Goal: Task Accomplishment & Management: Use online tool/utility

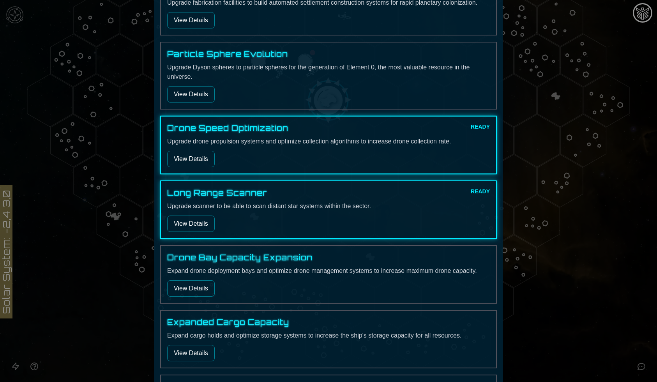
scroll to position [304, 0]
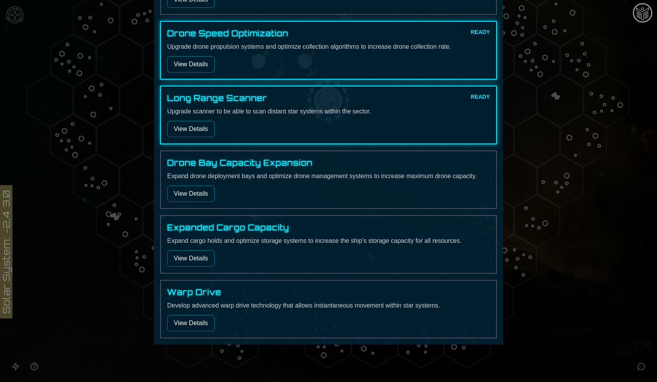
click at [203, 323] on button "View Details" at bounding box center [191, 323] width 48 height 16
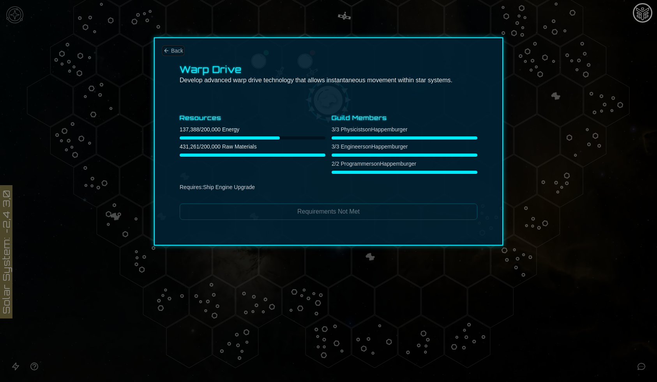
click at [176, 53] on span "Back" at bounding box center [177, 51] width 12 height 8
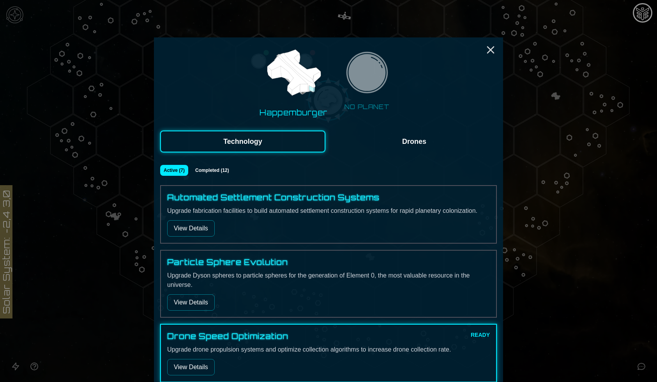
click at [408, 139] on button "Drones" at bounding box center [414, 142] width 165 height 22
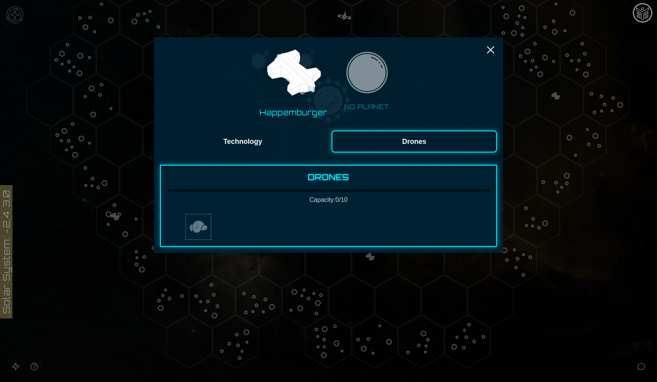
click at [209, 228] on button "button" at bounding box center [199, 227] width 26 height 26
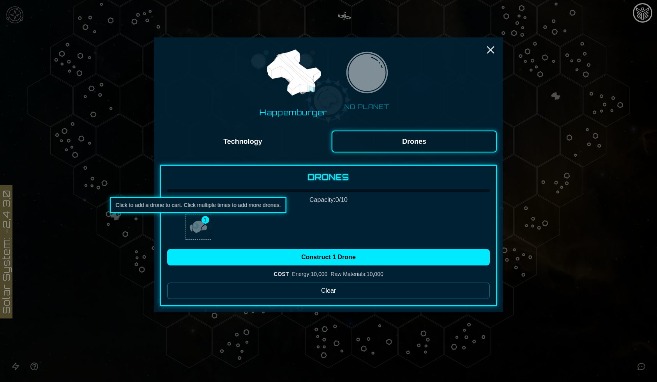
click at [204, 231] on img "button" at bounding box center [198, 227] width 19 height 19
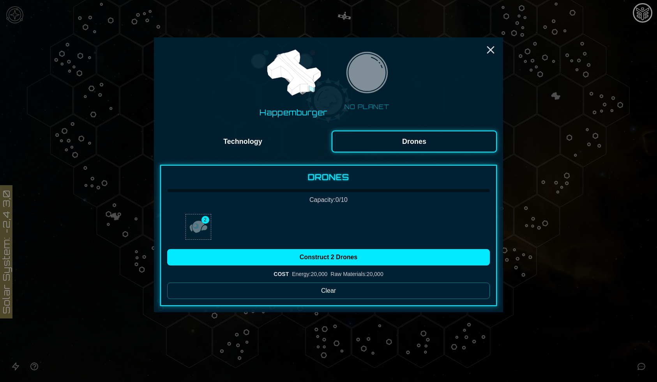
click at [204, 231] on img "button" at bounding box center [198, 227] width 19 height 19
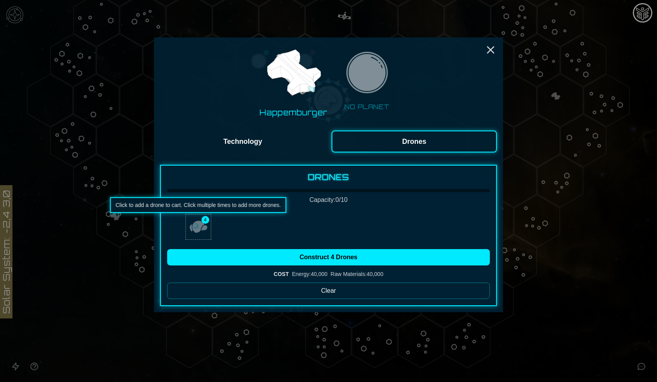
click at [204, 231] on img "button" at bounding box center [198, 227] width 19 height 19
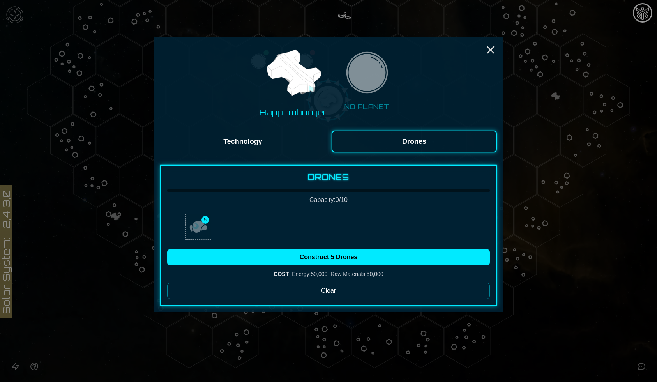
click at [204, 231] on img "button" at bounding box center [198, 227] width 19 height 19
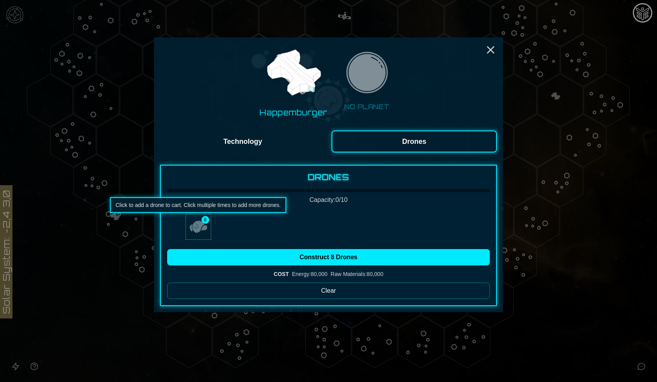
click at [204, 231] on img "button" at bounding box center [198, 227] width 19 height 19
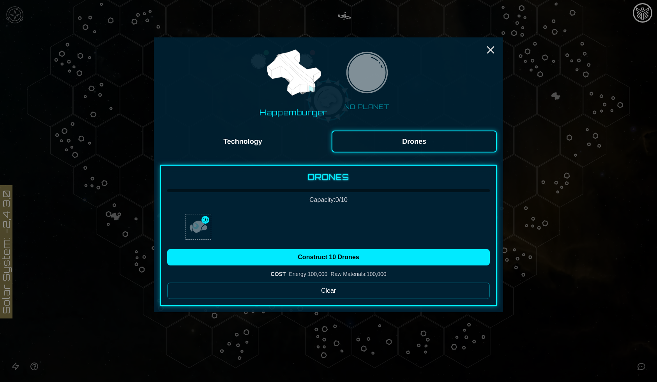
click at [204, 231] on img "button" at bounding box center [198, 227] width 19 height 19
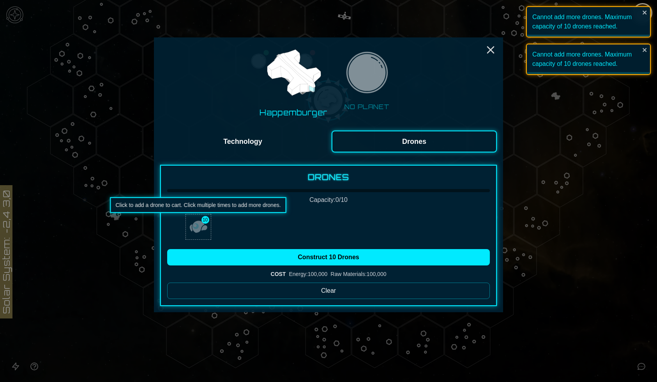
click at [204, 231] on img "button" at bounding box center [198, 227] width 19 height 19
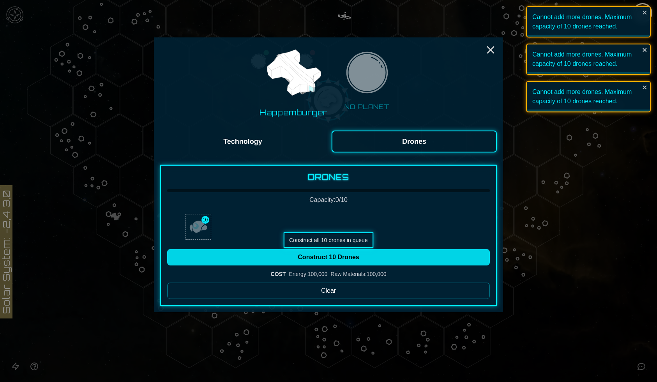
click at [215, 254] on button "Construct 10 Drones" at bounding box center [328, 257] width 323 height 16
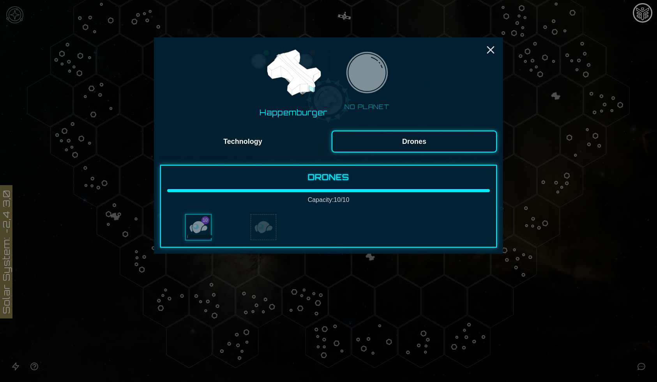
click at [296, 141] on button "Technology" at bounding box center [242, 142] width 165 height 22
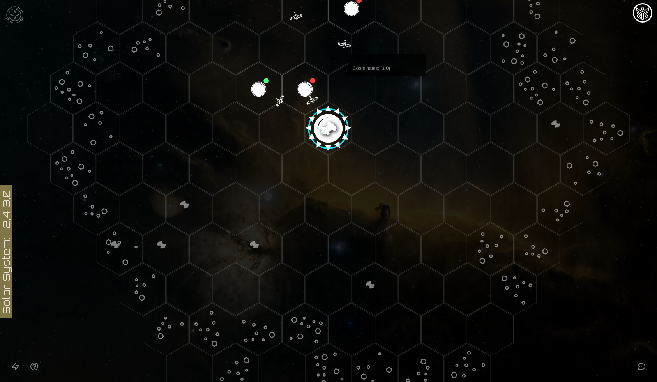
scroll to position [158, 0]
click at [333, 129] on image at bounding box center [328, 126] width 53 height 53
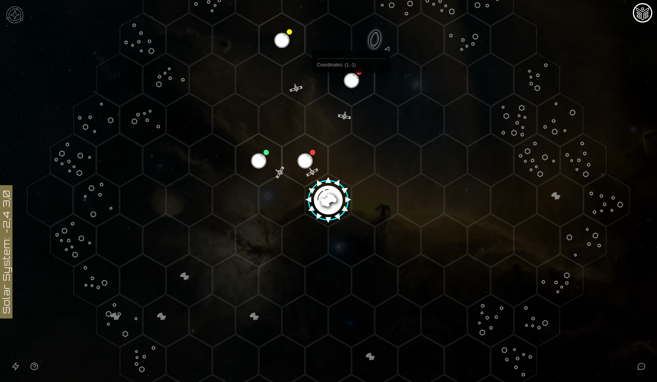
scroll to position [74, 0]
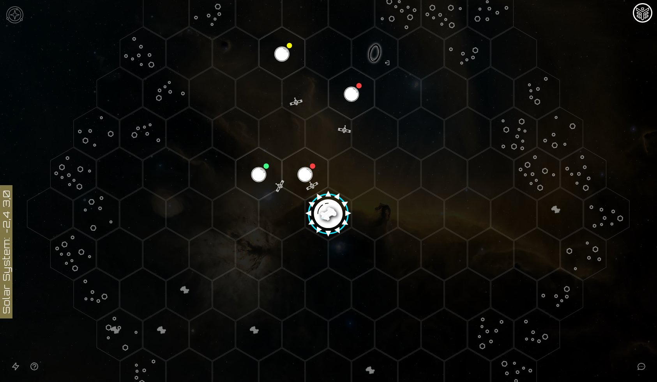
click at [330, 213] on image at bounding box center [328, 210] width 53 height 53
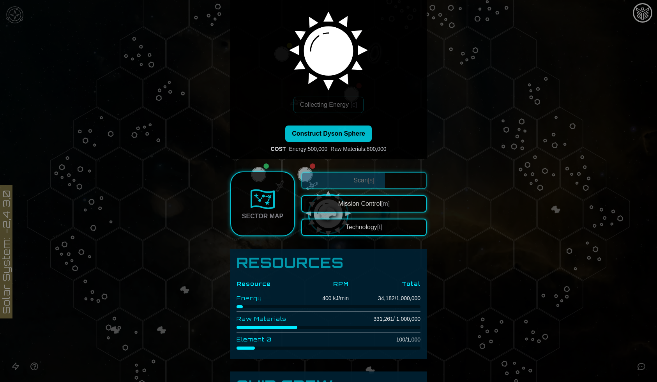
scroll to position [4, 0]
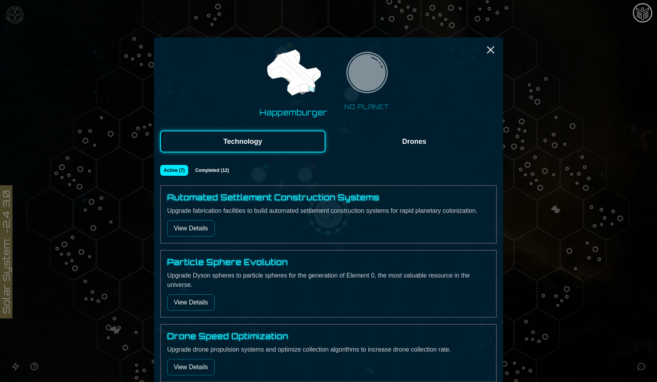
click at [385, 146] on button "Drones" at bounding box center [414, 142] width 165 height 22
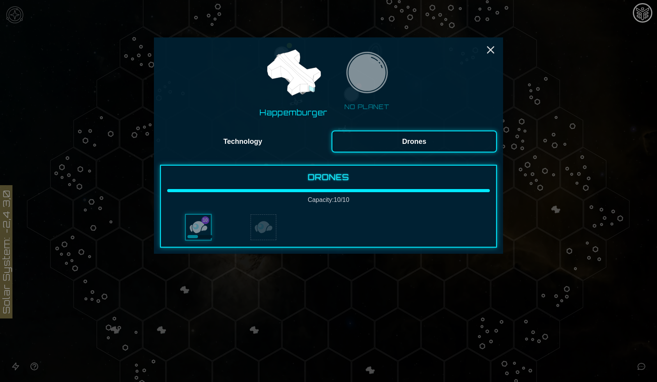
click at [277, 144] on button "Technology" at bounding box center [242, 142] width 165 height 22
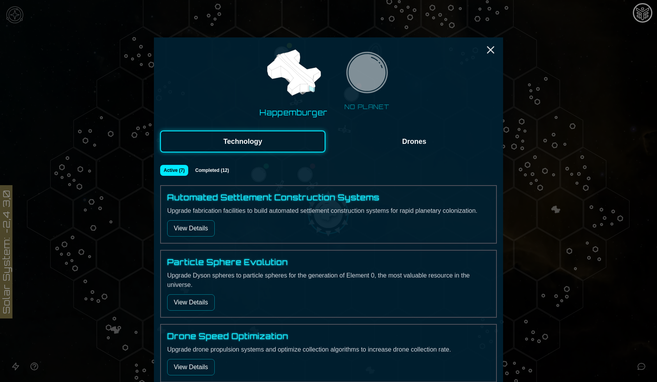
click at [380, 142] on button "Drones" at bounding box center [414, 142] width 165 height 22
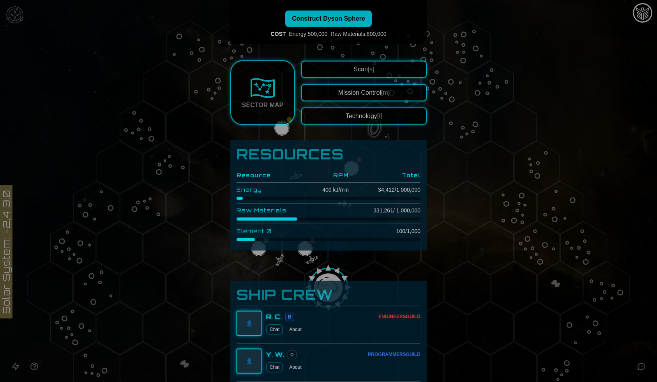
scroll to position [204, 0]
